Goal: Check status: Check status

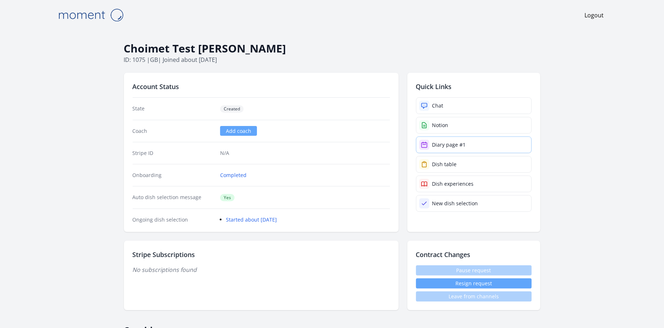
click at [446, 151] on link "Diary page #1" at bounding box center [474, 144] width 116 height 17
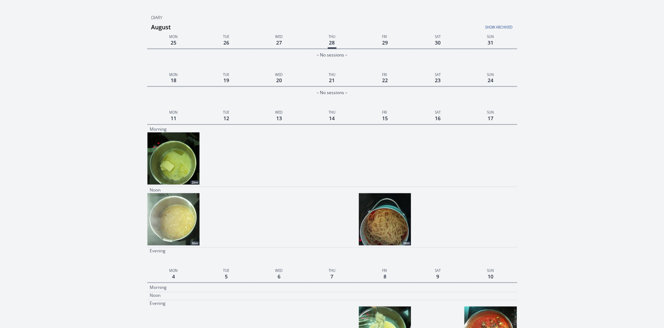
scroll to position [270, 0]
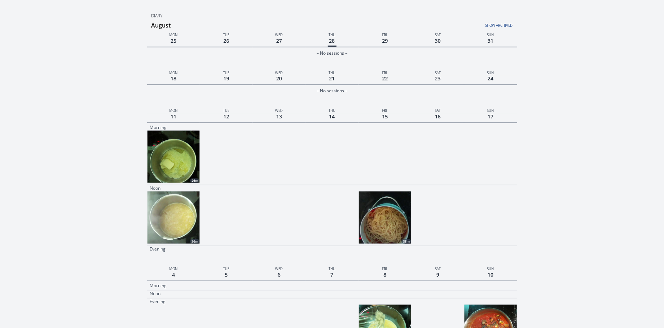
click at [393, 215] on img at bounding box center [385, 217] width 52 height 52
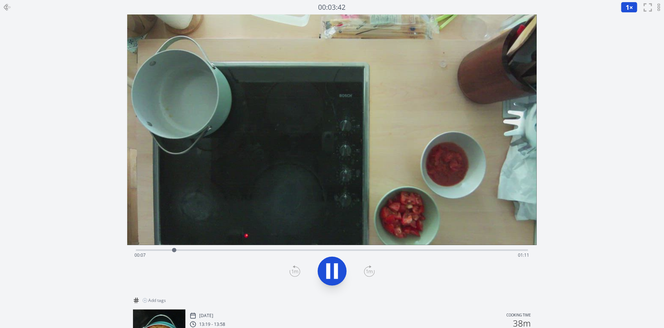
click at [241, 251] on div "Time elapsed: 00:07 Time remaining: 01:11" at bounding box center [331, 255] width 395 height 12
click at [354, 247] on div "Time elapsed: 00:36 Time remaining: 00:42" at bounding box center [332, 249] width 392 height 9
click at [13, 8] on div at bounding box center [7, 7] width 14 height 14
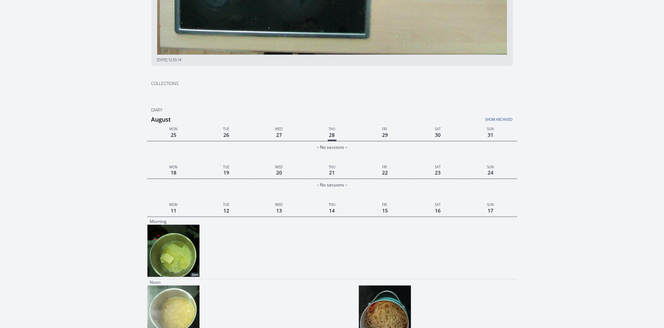
scroll to position [180, 0]
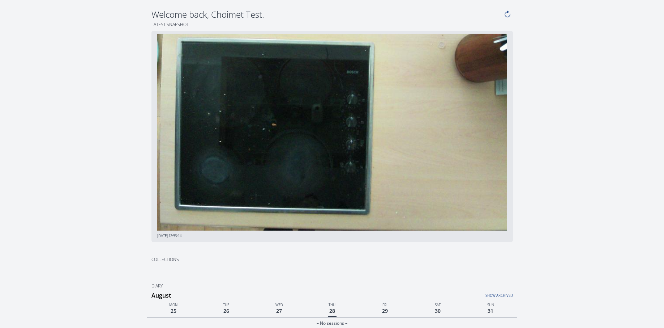
scroll to position [180, 0]
